Goal: Task Accomplishment & Management: Use online tool/utility

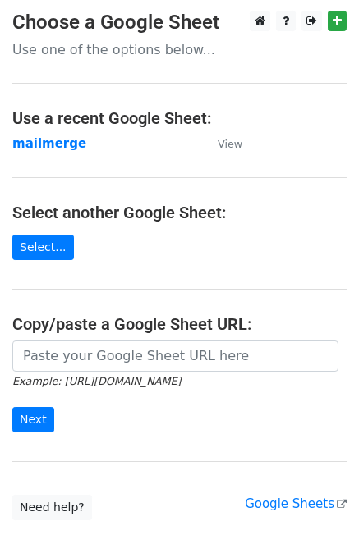
scroll to position [11, 0]
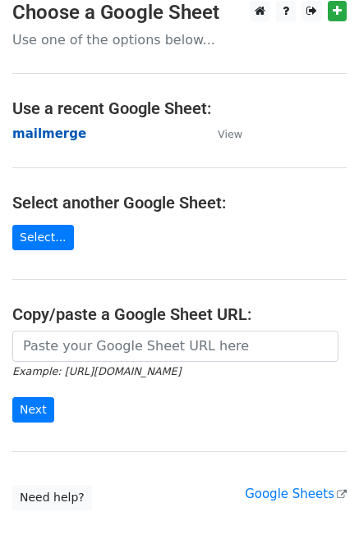
click at [49, 133] on strong "mailmerge" at bounding box center [49, 133] width 74 height 15
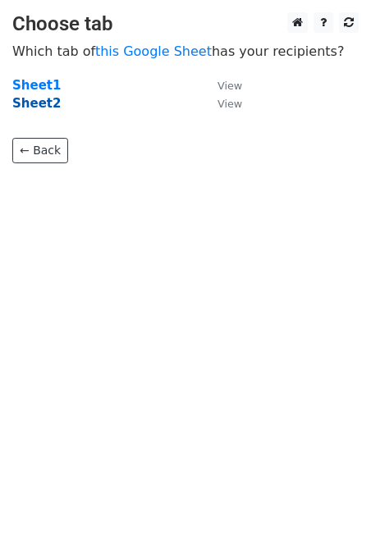
click at [36, 102] on strong "Sheet2" at bounding box center [36, 103] width 48 height 15
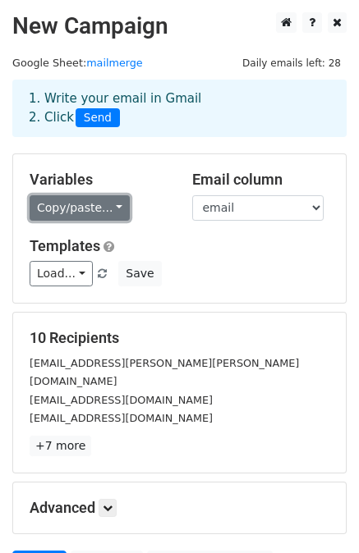
click at [72, 211] on link "Copy/paste..." at bounding box center [80, 207] width 100 height 25
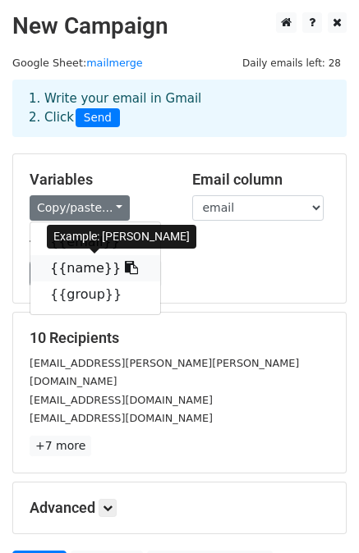
click at [78, 268] on link "{{name}}" at bounding box center [95, 268] width 130 height 26
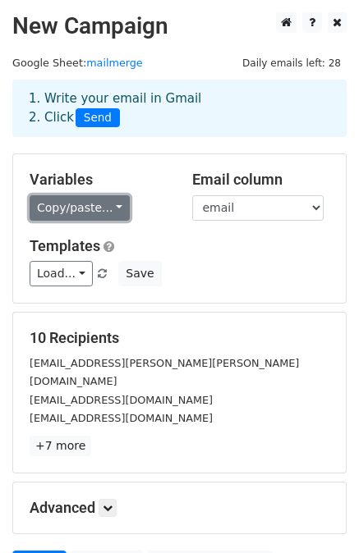
click at [112, 211] on link "Copy/paste..." at bounding box center [80, 207] width 100 height 25
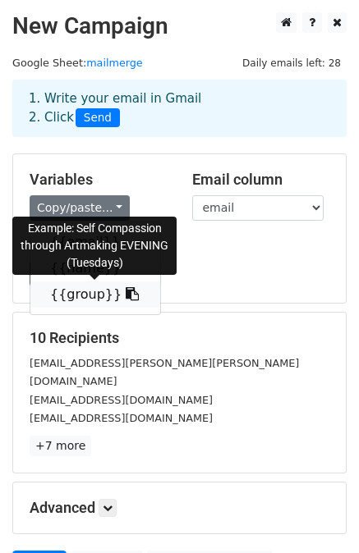
click at [70, 296] on link "{{group}}" at bounding box center [95, 295] width 130 height 26
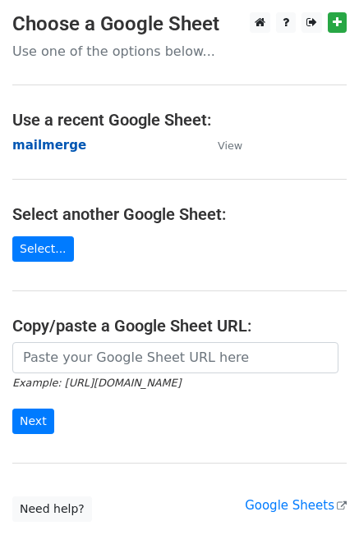
click at [62, 145] on strong "mailmerge" at bounding box center [49, 145] width 74 height 15
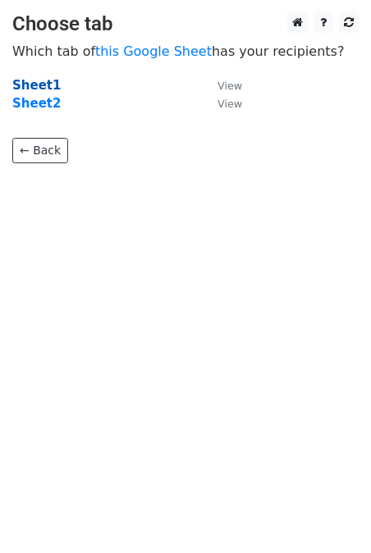
click at [33, 89] on strong "Sheet1" at bounding box center [36, 85] width 48 height 15
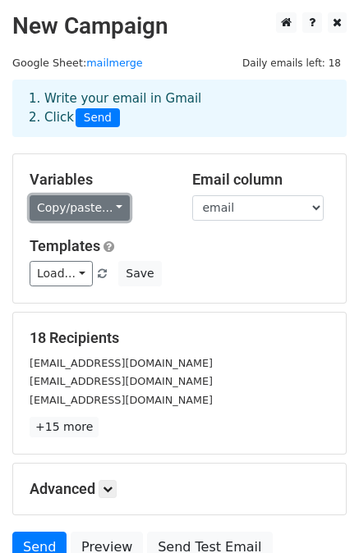
click at [108, 208] on link "Copy/paste..." at bounding box center [80, 207] width 100 height 25
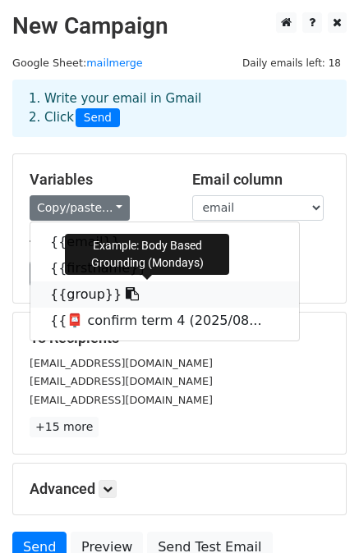
click at [72, 297] on link "{{group}}" at bounding box center [164, 295] width 268 height 26
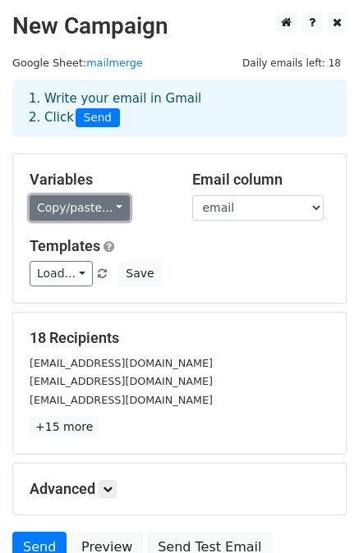
click at [108, 204] on link "Copy/paste..." at bounding box center [80, 207] width 100 height 25
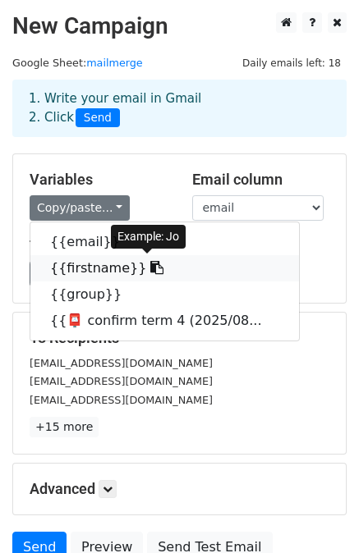
click at [74, 273] on link "{{firstname}}" at bounding box center [164, 268] width 268 height 26
